Goal: Information Seeking & Learning: Learn about a topic

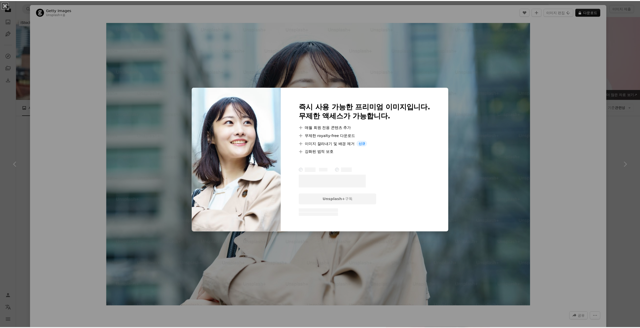
scroll to position [1610, 0]
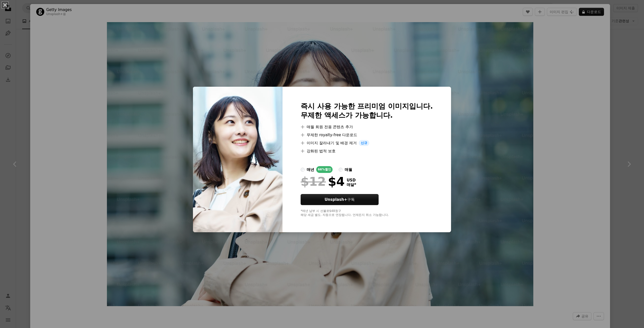
click at [535, 91] on div "An X shape 즉시 사용 가능한 프리미엄 이미지입니다. 무제한 액세스가 가능합니다. A plus sign 매월 회원 전용 콘텐츠 추가 A…" at bounding box center [322, 164] width 644 height 328
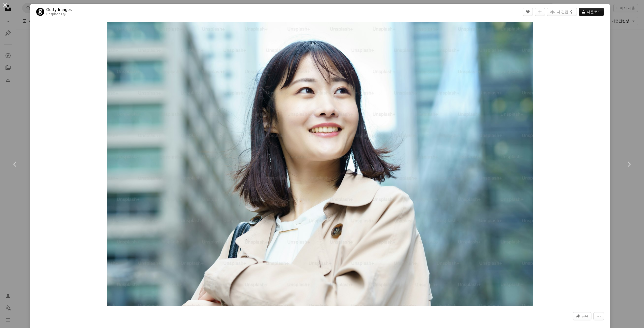
click at [625, 69] on div "An X shape Chevron left Chevron right Getty Images Unsplash+ 용 A heart A plus s…" at bounding box center [322, 164] width 644 height 328
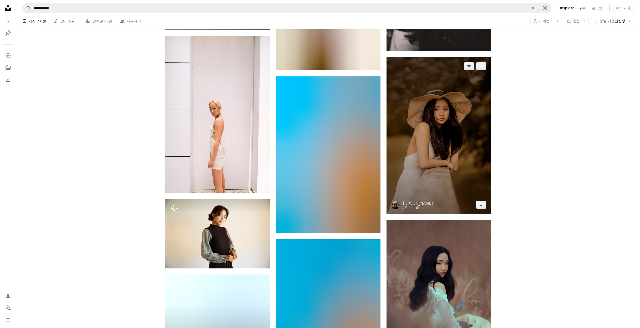
scroll to position [4528, 0]
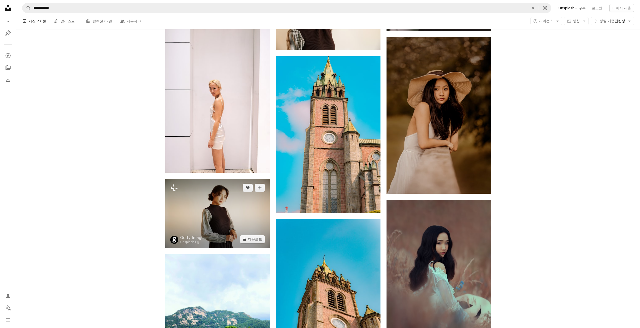
click at [216, 230] on img at bounding box center [217, 214] width 105 height 70
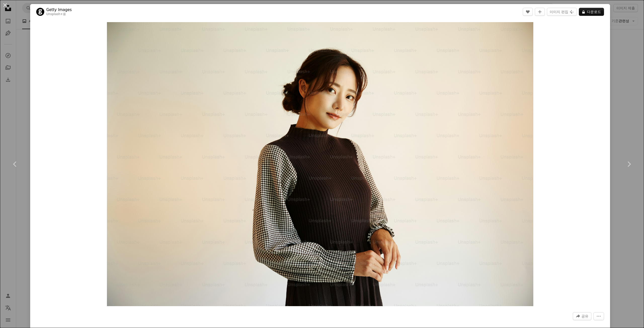
click at [625, 57] on div "An X shape Chevron left Chevron right Getty Images Unsplash+ 용 A heart A plus s…" at bounding box center [322, 164] width 644 height 328
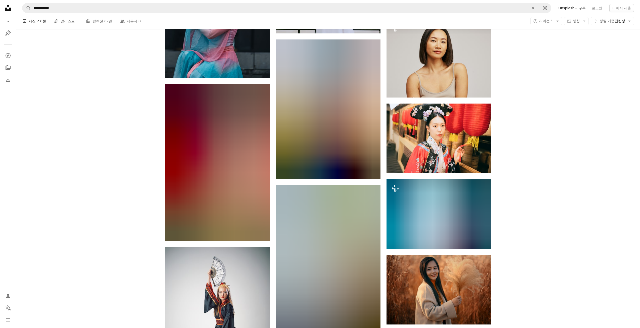
scroll to position [9056, 0]
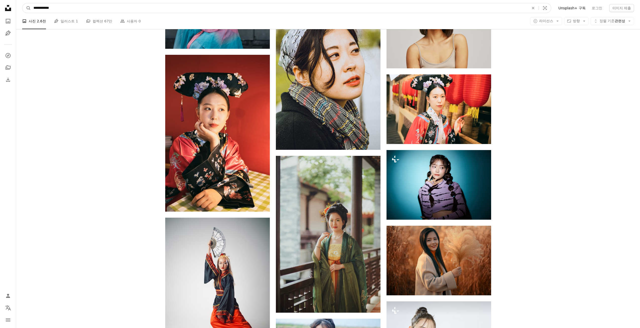
click at [46, 10] on input "**********" at bounding box center [279, 8] width 497 height 10
type input "**********"
click button "A magnifying glass" at bounding box center [26, 8] width 9 height 10
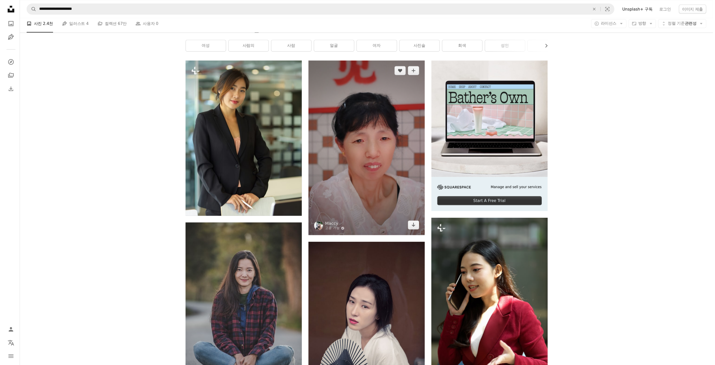
scroll to position [201, 0]
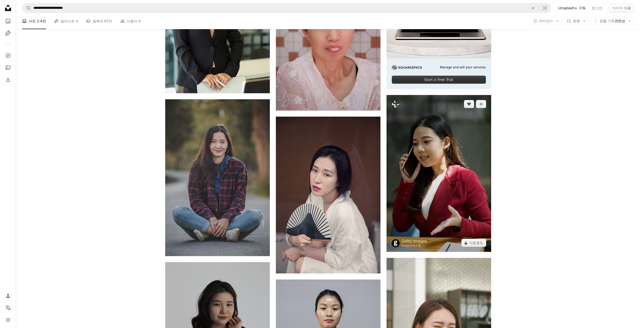
click at [469, 178] on img at bounding box center [439, 173] width 105 height 157
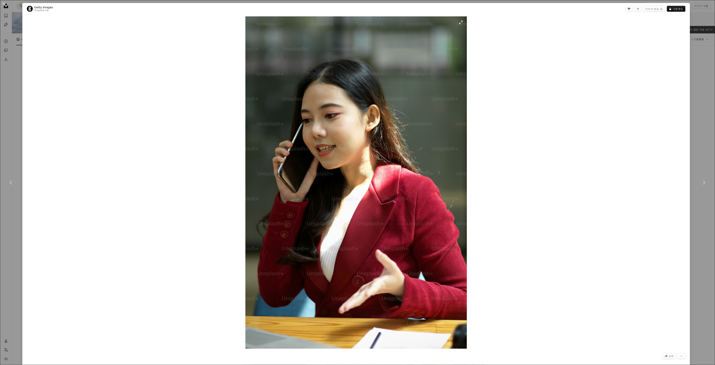
scroll to position [76, 0]
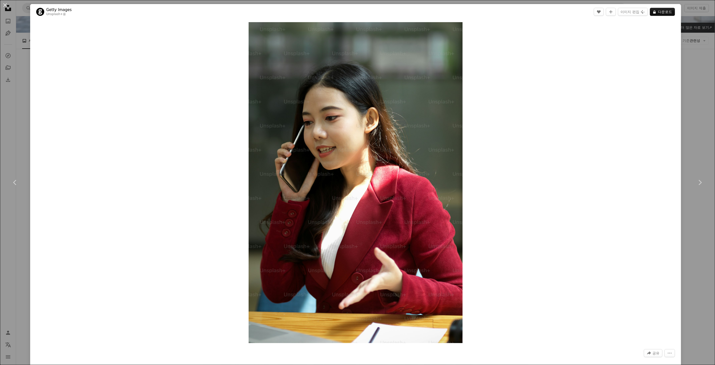
click at [644, 81] on div "An X shape Chevron left Chevron right Getty Images Unsplash+ 용 A heart A plus s…" at bounding box center [357, 182] width 715 height 365
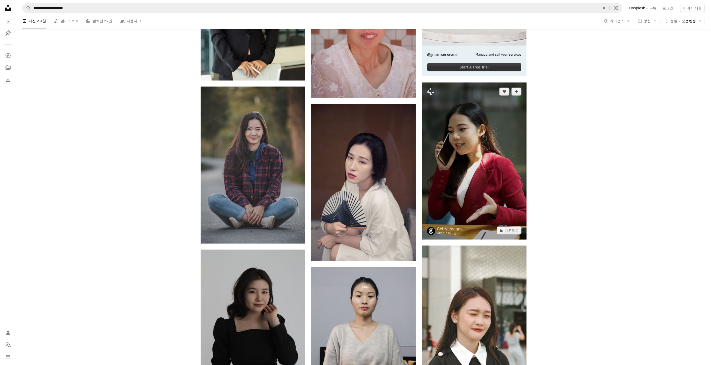
click at [456, 160] on img at bounding box center [474, 161] width 105 height 157
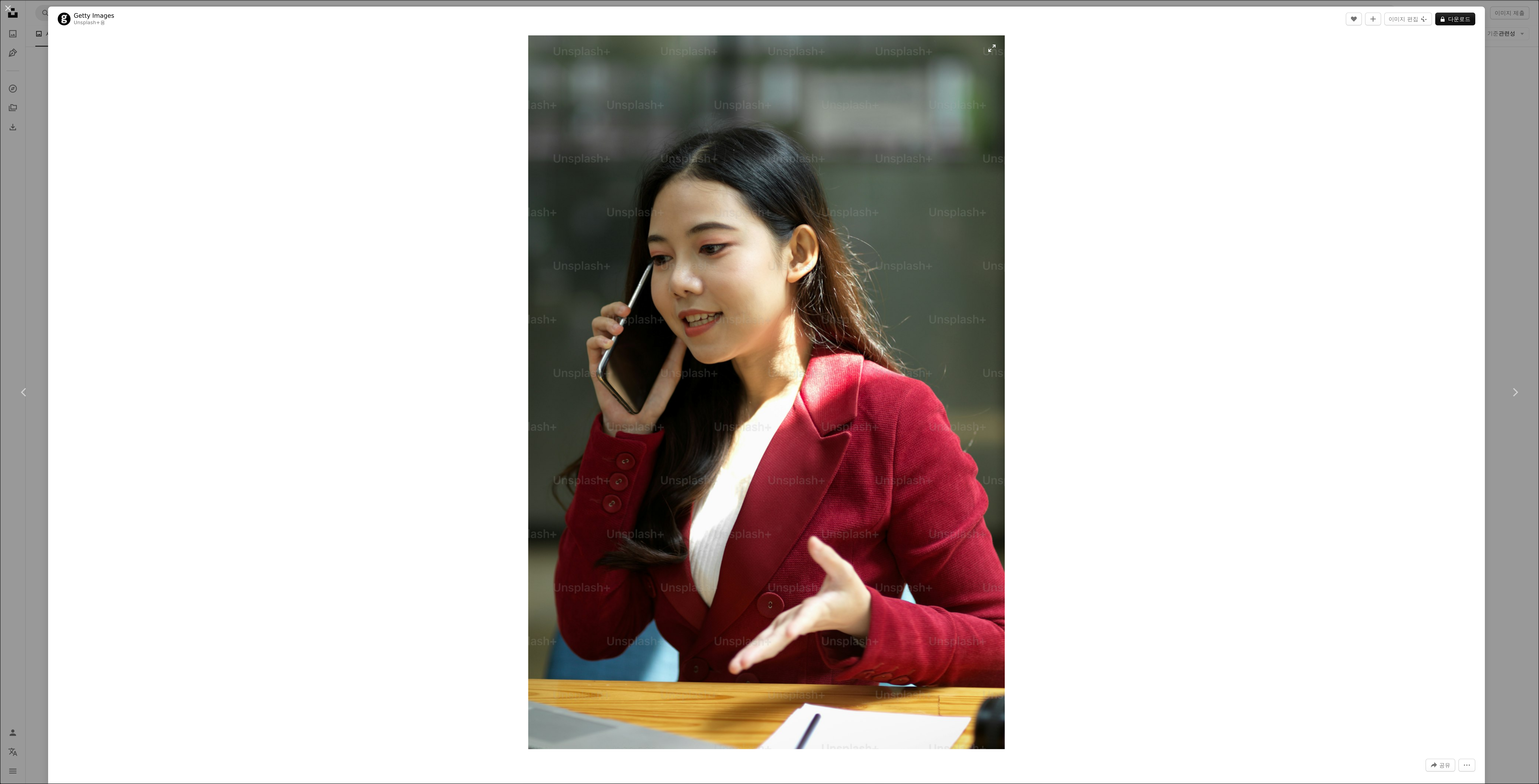
scroll to position [134, 0]
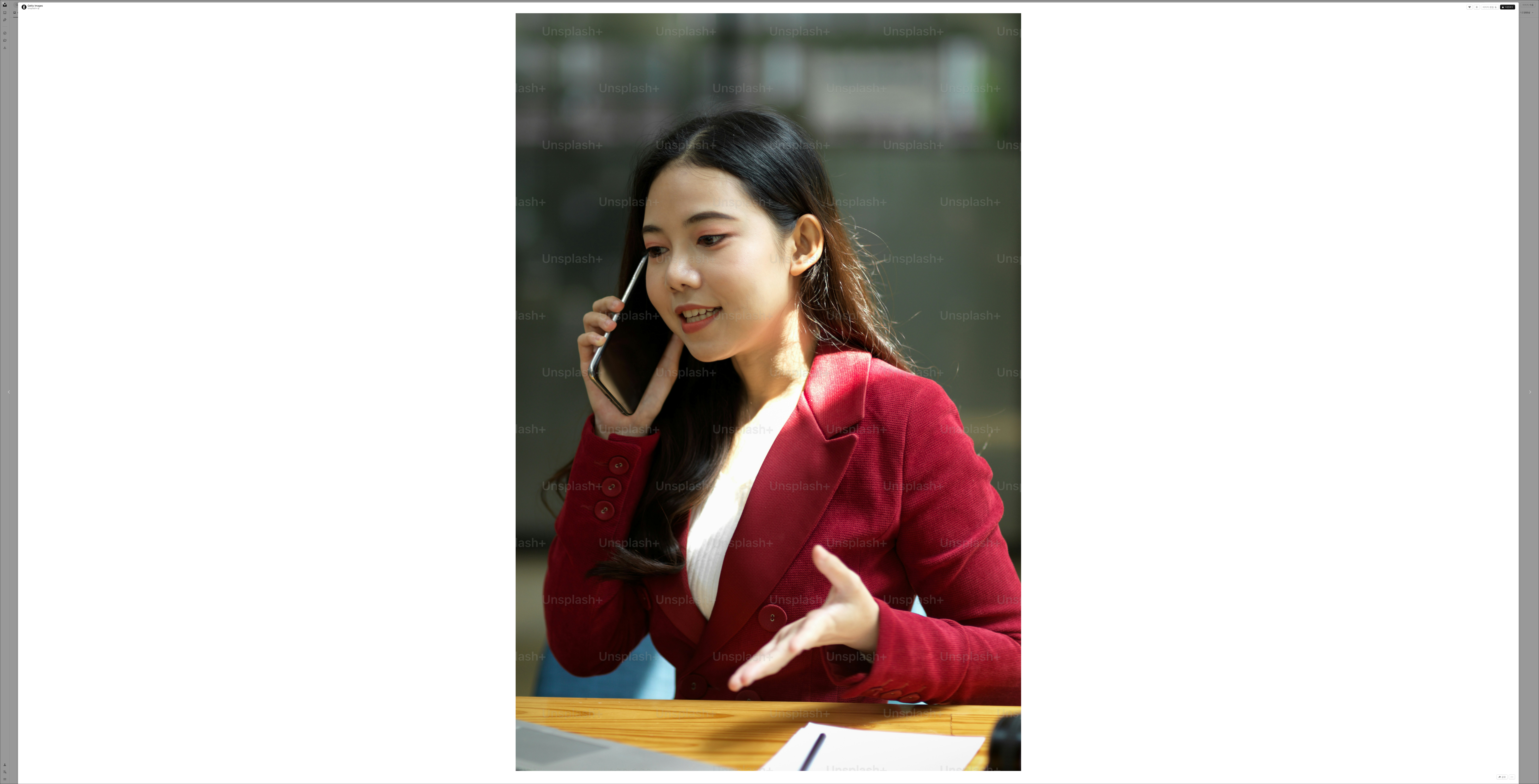
click at [385, 196] on div "Zoom in" at bounding box center [768, 392] width 1501 height 761
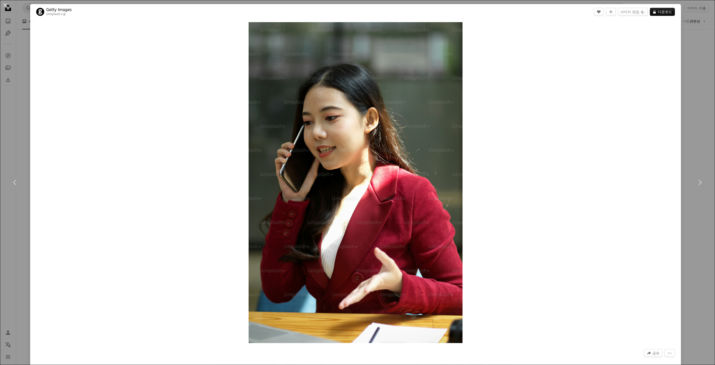
click at [644, 94] on div "An X shape Chevron left Chevron right Getty Images Unsplash+ 용 A heart A plus s…" at bounding box center [357, 182] width 715 height 365
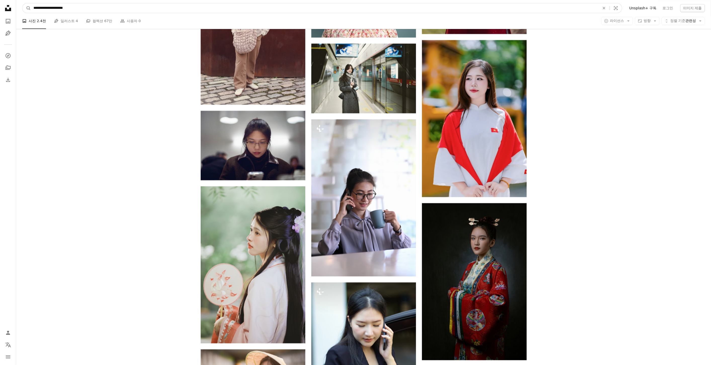
scroll to position [2547, 0]
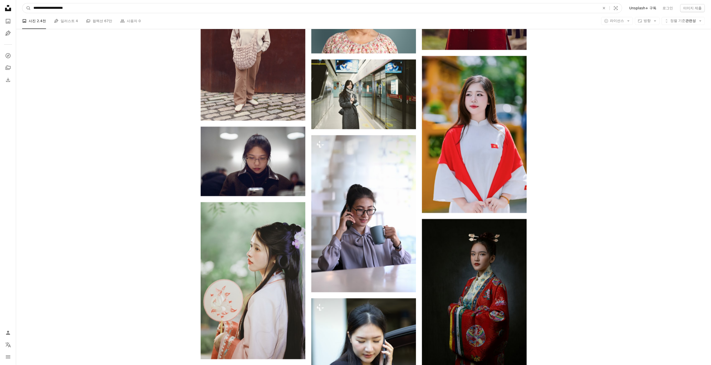
drag, startPoint x: 43, startPoint y: 10, endPoint x: 0, endPoint y: 5, distance: 43.6
type input "**********"
click button "A magnifying glass" at bounding box center [26, 8] width 9 height 10
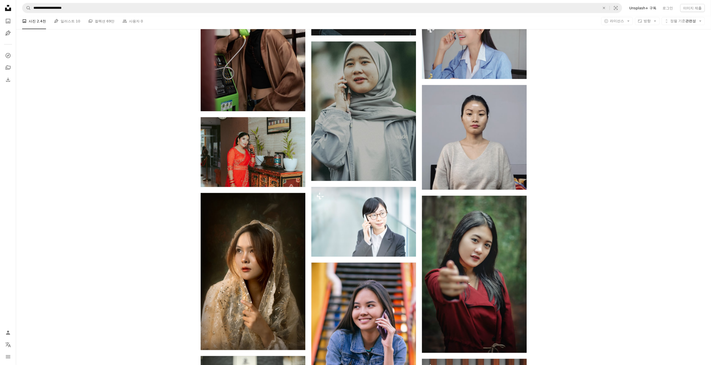
scroll to position [335, 0]
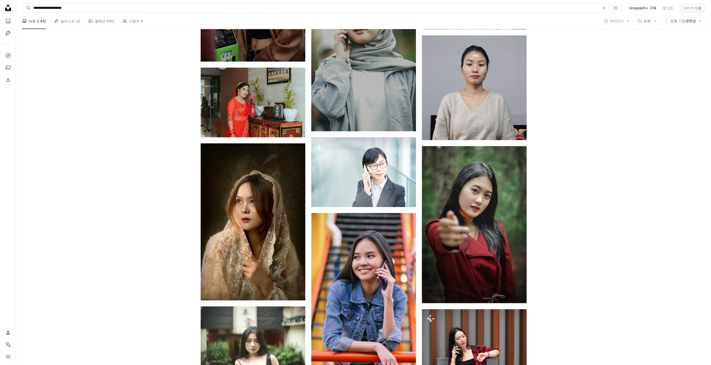
click at [47, 8] on input "**********" at bounding box center [315, 8] width 568 height 10
type input "**********"
click button "A magnifying glass" at bounding box center [26, 8] width 9 height 10
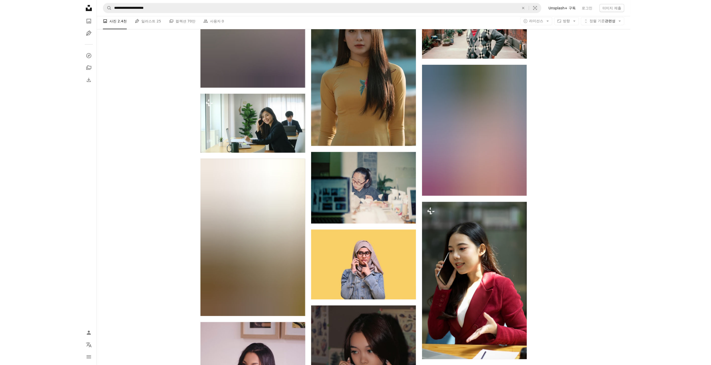
scroll to position [4696, 0]
